Goal: Browse casually

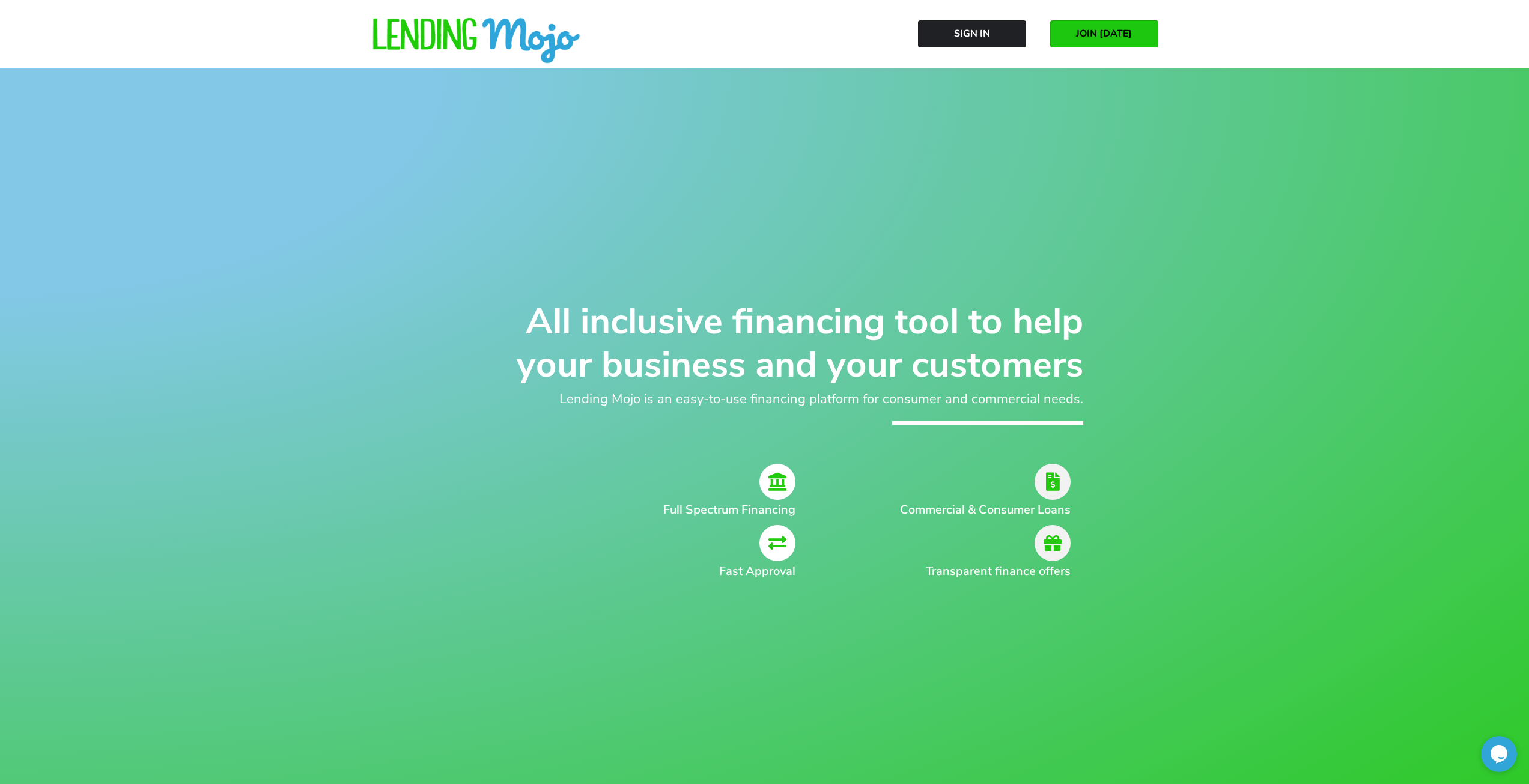
click at [780, 484] on icon at bounding box center [777, 481] width 36 height 36
click at [452, 18] on img at bounding box center [476, 42] width 210 height 47
